Goal: Entertainment & Leisure: Consume media (video, audio)

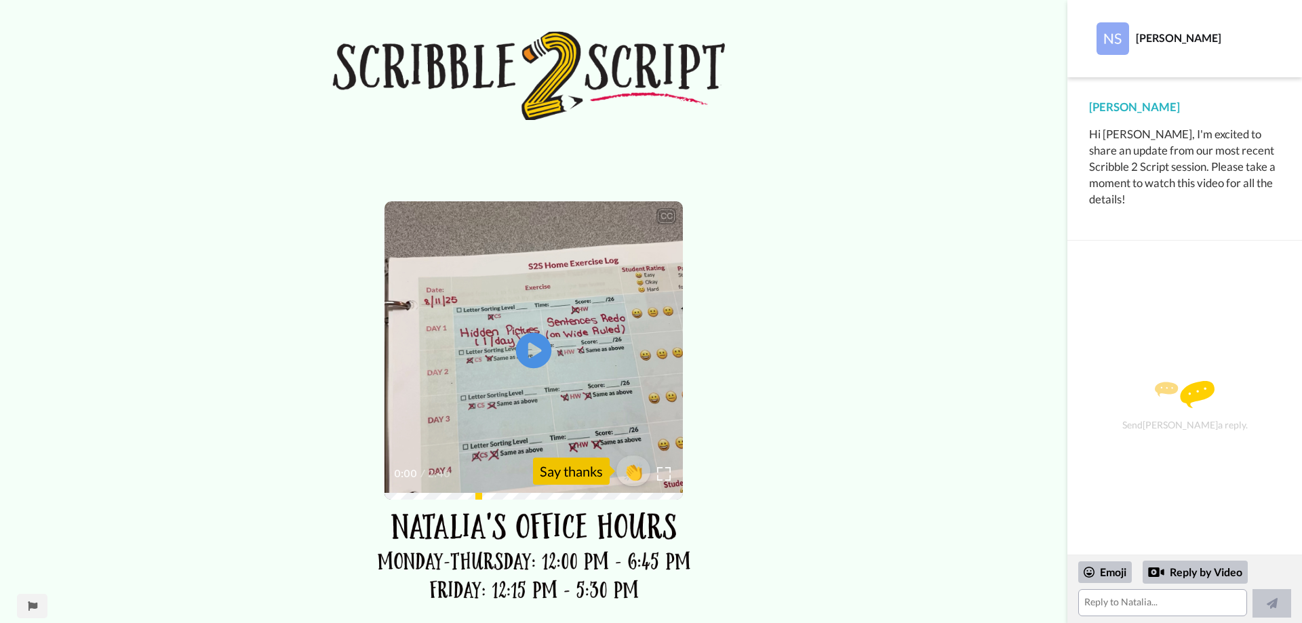
click at [529, 349] on icon "Play/Pause" at bounding box center [534, 351] width 36 height 64
click at [555, 477] on div "Say thanks" at bounding box center [571, 471] width 77 height 27
click at [623, 467] on span "👏" at bounding box center [633, 471] width 43 height 27
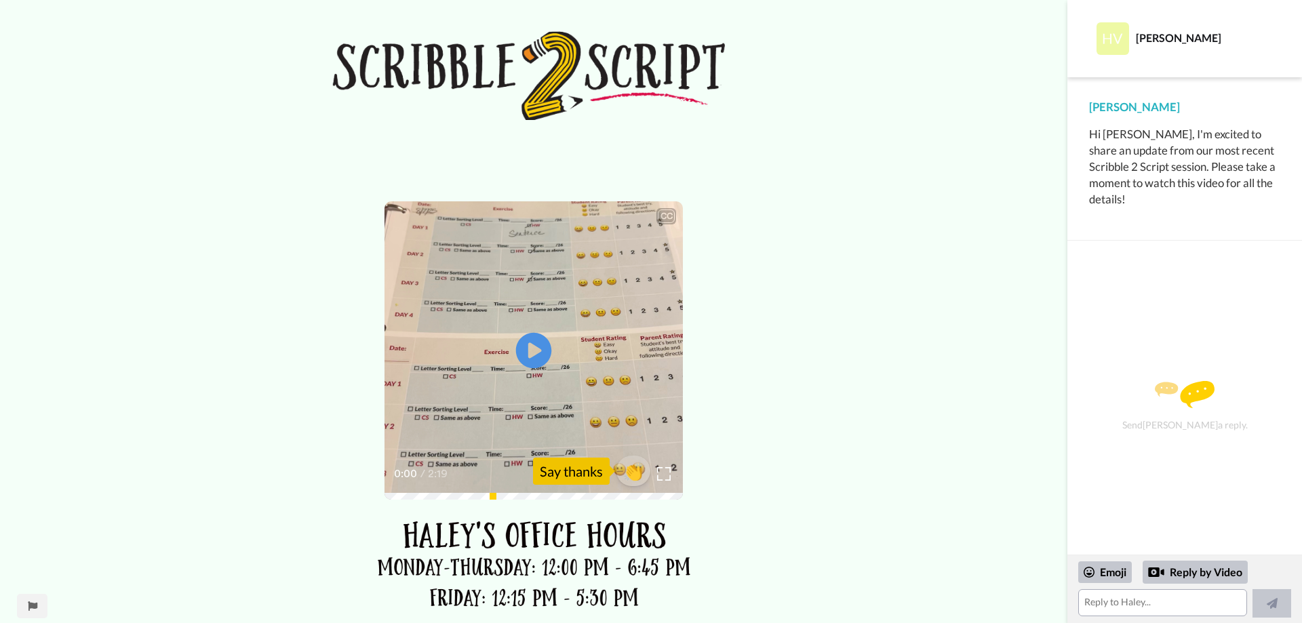
click at [537, 347] on icon "Play/Pause" at bounding box center [534, 351] width 36 height 64
click at [635, 471] on span "👏" at bounding box center [633, 471] width 43 height 27
